Goal: Transaction & Acquisition: Download file/media

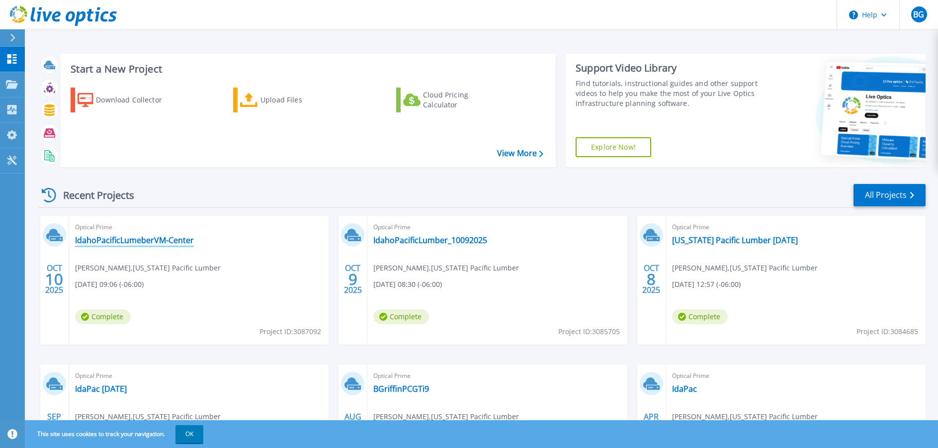
click at [98, 237] on link "IdahoPacificLumeberVM-Center" at bounding box center [134, 240] width 119 height 10
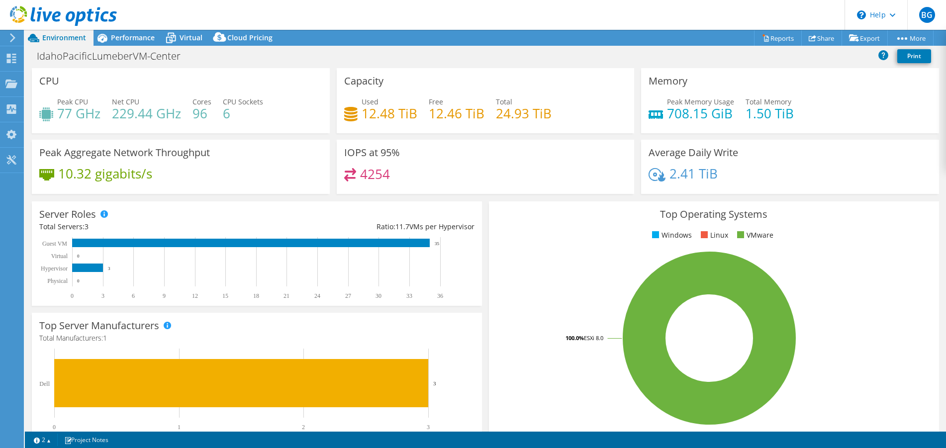
select select "USD"
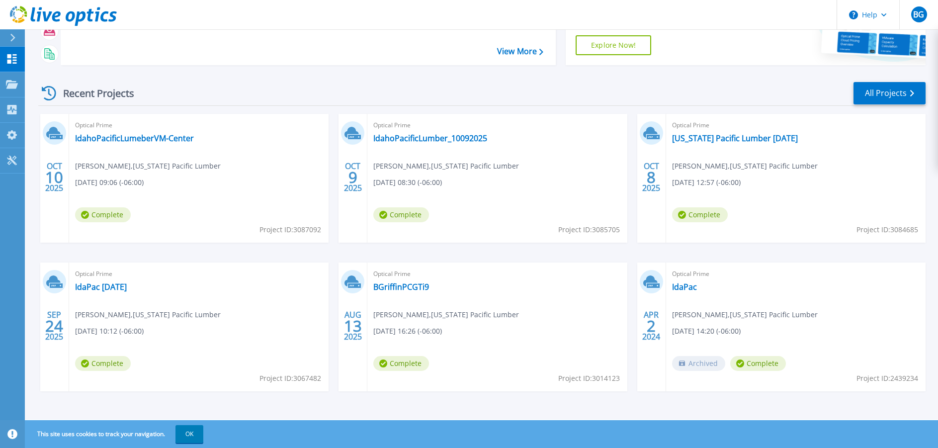
scroll to position [103, 0]
click at [107, 215] on span "Complete" at bounding box center [103, 213] width 56 height 15
click at [192, 433] on button "OK" at bounding box center [190, 434] width 28 height 18
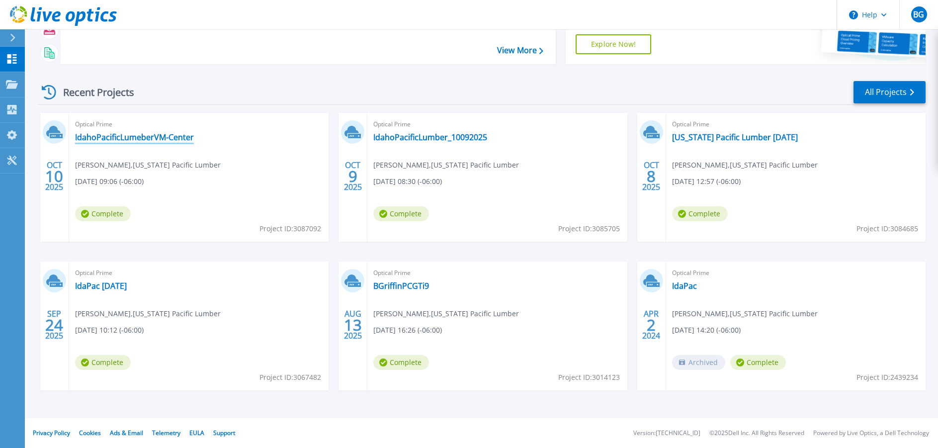
click at [139, 139] on link "IdahoPacificLumeberVM-Center" at bounding box center [134, 137] width 119 height 10
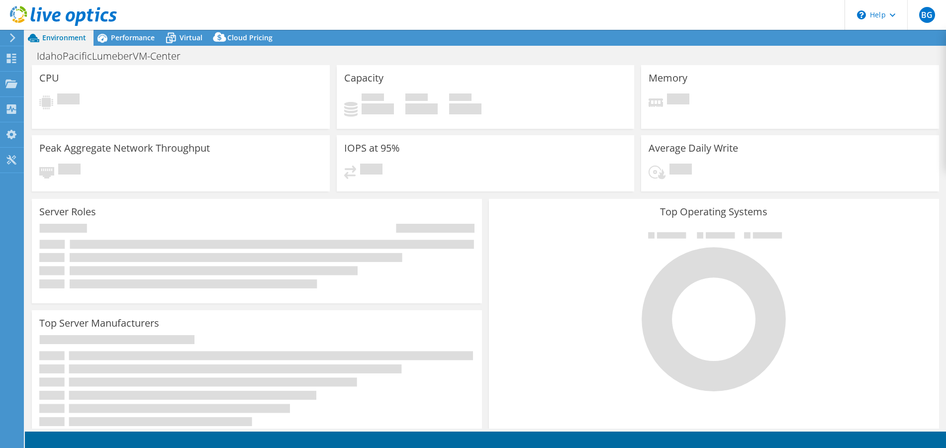
select select "USD"
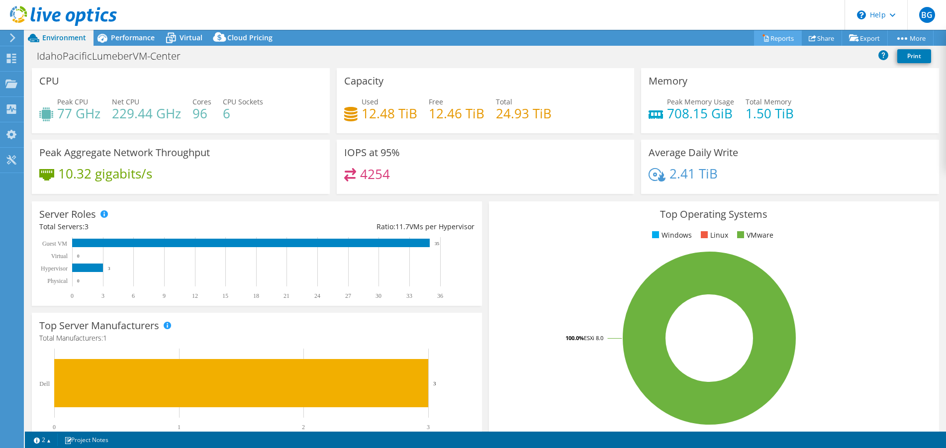
click at [777, 35] on link "Reports" at bounding box center [778, 37] width 48 height 15
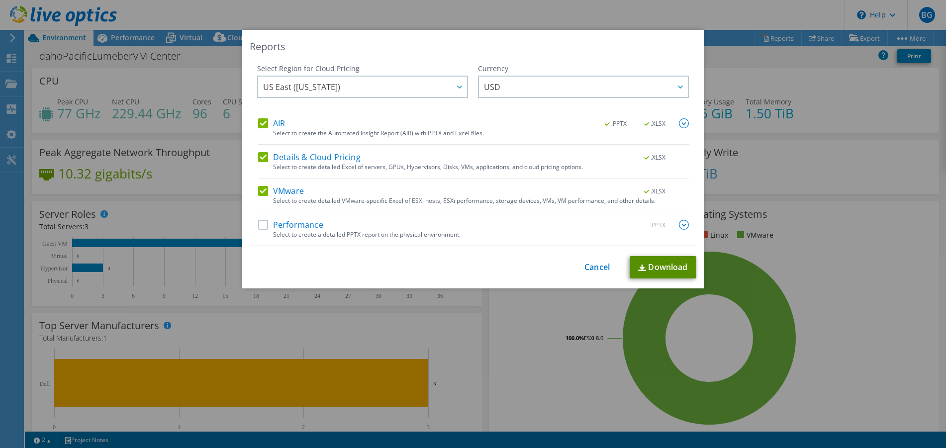
click at [669, 265] on link "Download" at bounding box center [663, 267] width 67 height 22
click at [261, 154] on label "Details & Cloud Pricing" at bounding box center [309, 157] width 102 height 10
click at [0, 0] on input "Details & Cloud Pricing" at bounding box center [0, 0] width 0 height 0
click at [668, 270] on link "Download" at bounding box center [663, 267] width 67 height 22
click at [591, 267] on link "Cancel" at bounding box center [596, 267] width 25 height 9
